Goal: Transaction & Acquisition: Purchase product/service

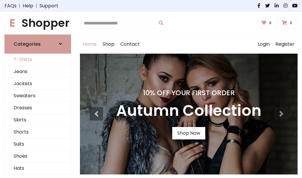
click at [38, 59] on link "T-Shirts" at bounding box center [38, 60] width 66 height 12
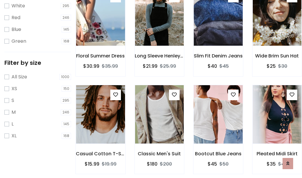
scroll to position [11, 0]
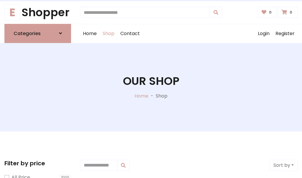
click at [151, 87] on h1 "Our Shop" at bounding box center [151, 81] width 56 height 13
click at [188, 33] on div "Home Shop Contact Log out Login Register" at bounding box center [188, 33] width 217 height 19
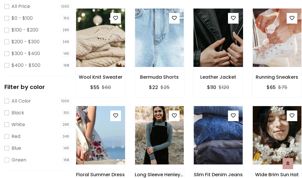
click at [218, 48] on img at bounding box center [217, 37] width 59 height 141
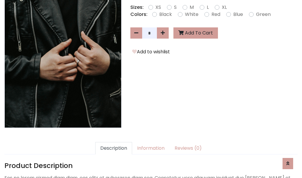
scroll to position [144, 0]
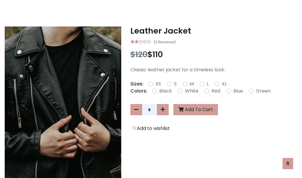
click at [214, 31] on h3 "Leather Jacket" at bounding box center [213, 30] width 167 height 9
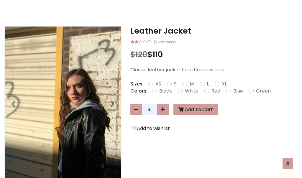
click at [214, 31] on h3 "Leather Jacket" at bounding box center [213, 30] width 167 height 9
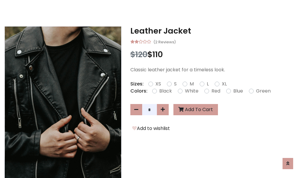
click at [214, 31] on h3 "Leather Jacket" at bounding box center [213, 30] width 167 height 9
